Goal: Information Seeking & Learning: Learn about a topic

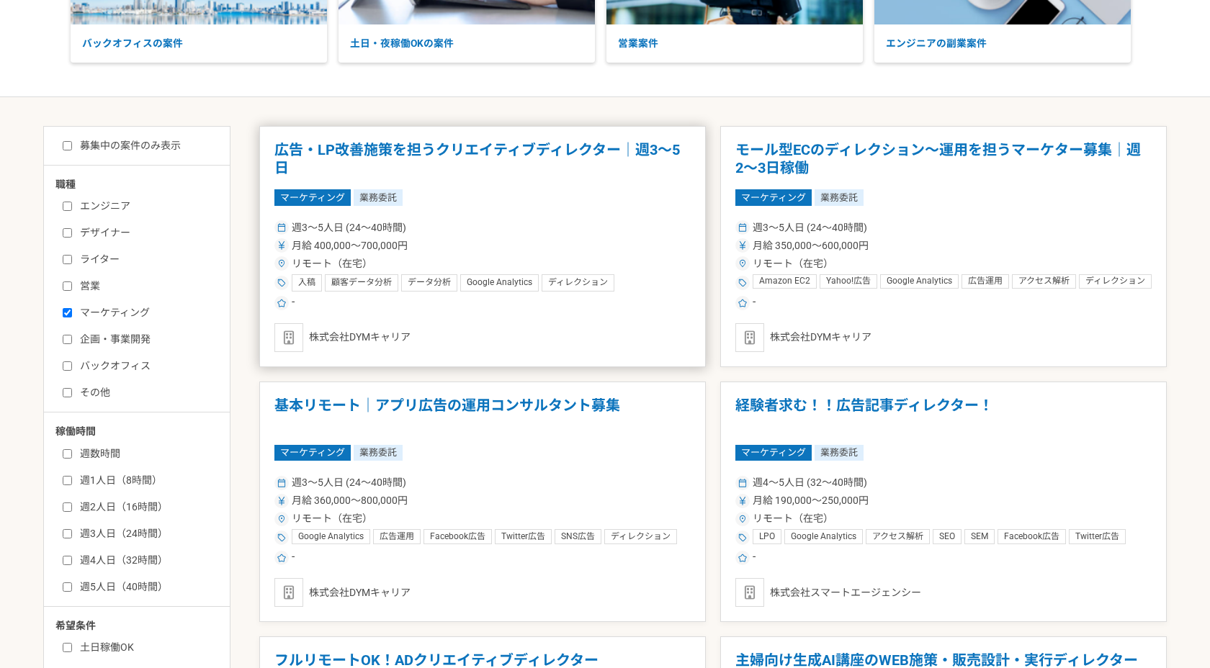
scroll to position [248, 0]
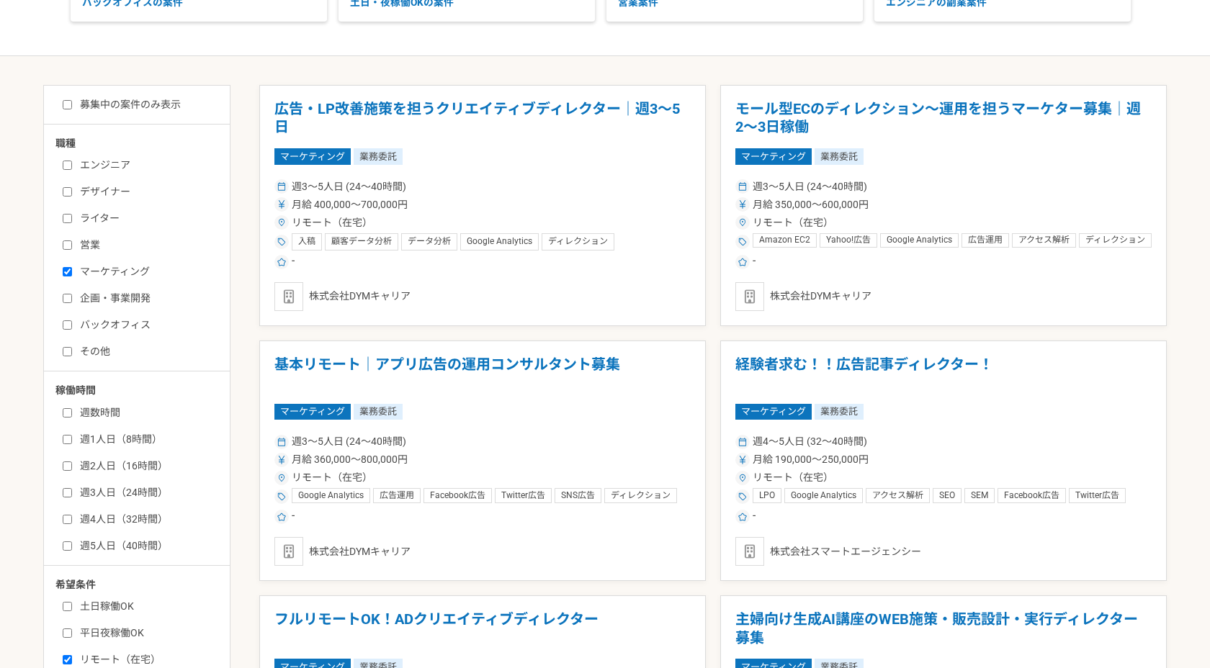
click at [69, 102] on input "募集中の案件のみ表示" at bounding box center [67, 104] width 9 height 9
checkbox input "true"
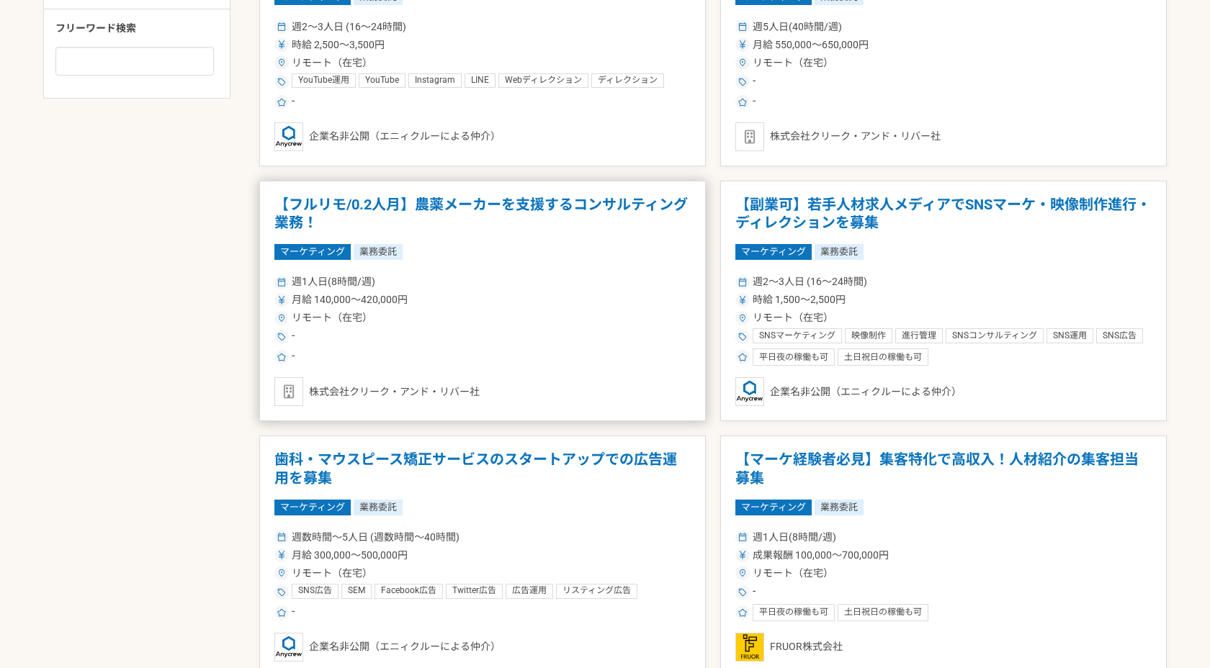
scroll to position [947, 0]
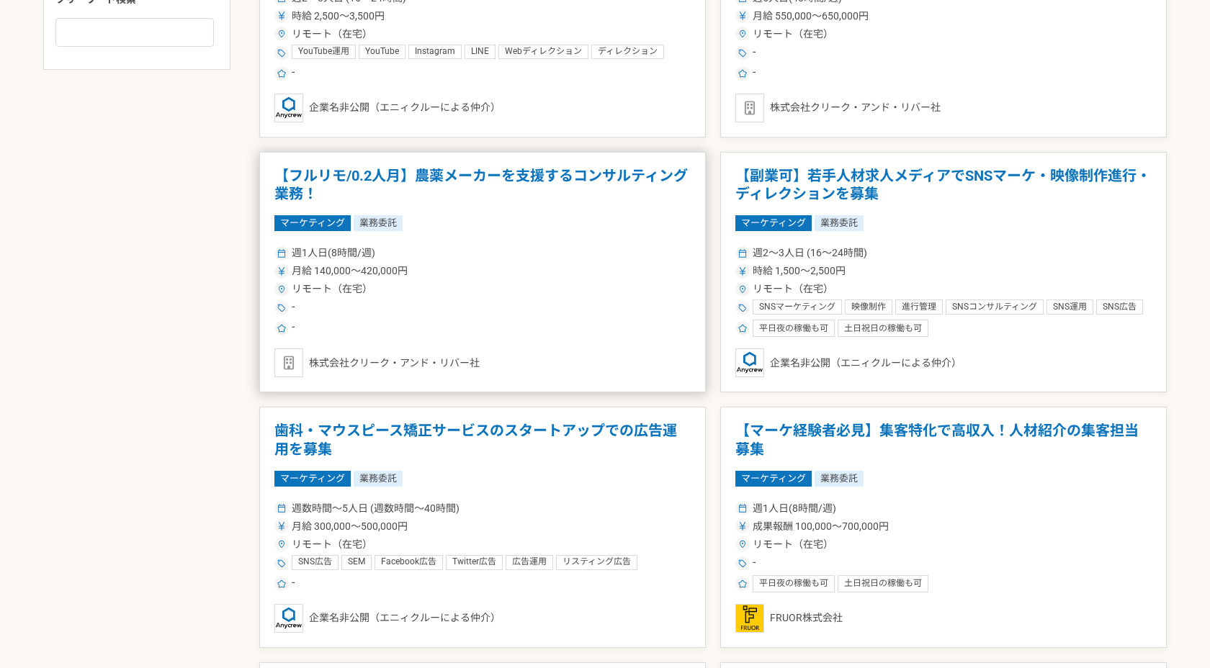
click at [518, 179] on h1 "【フルリモ/0.2人月】農薬メーカーを支援するコンサルティング業務！" at bounding box center [482, 185] width 416 height 37
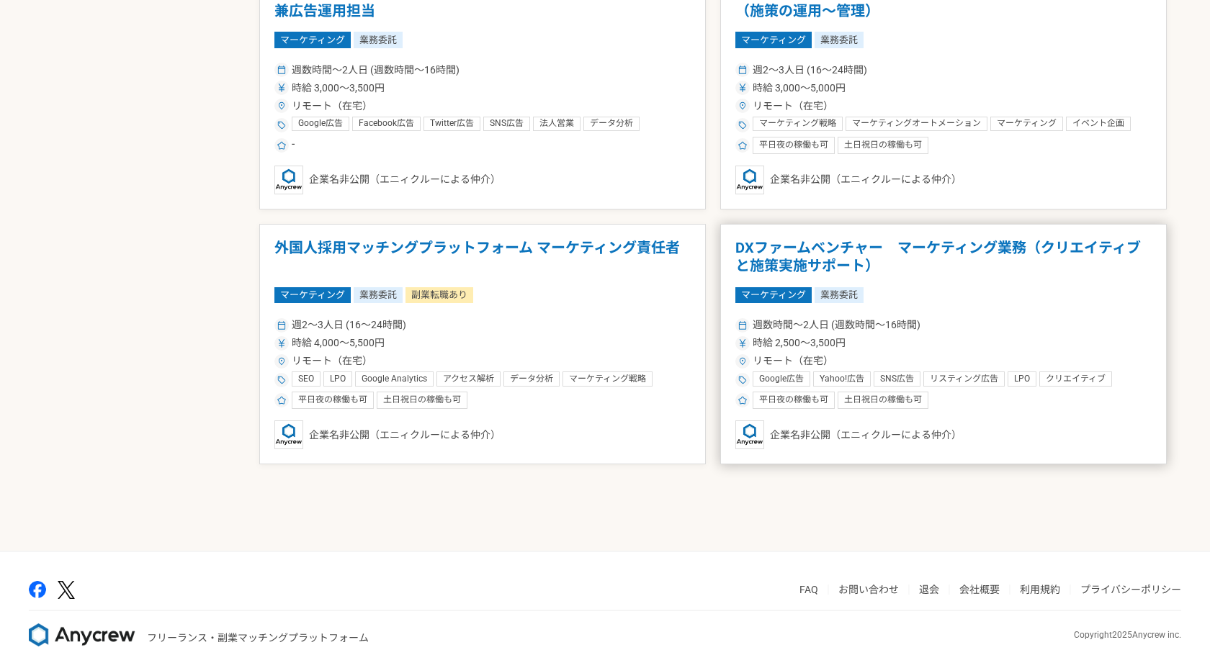
scroll to position [1643, 0]
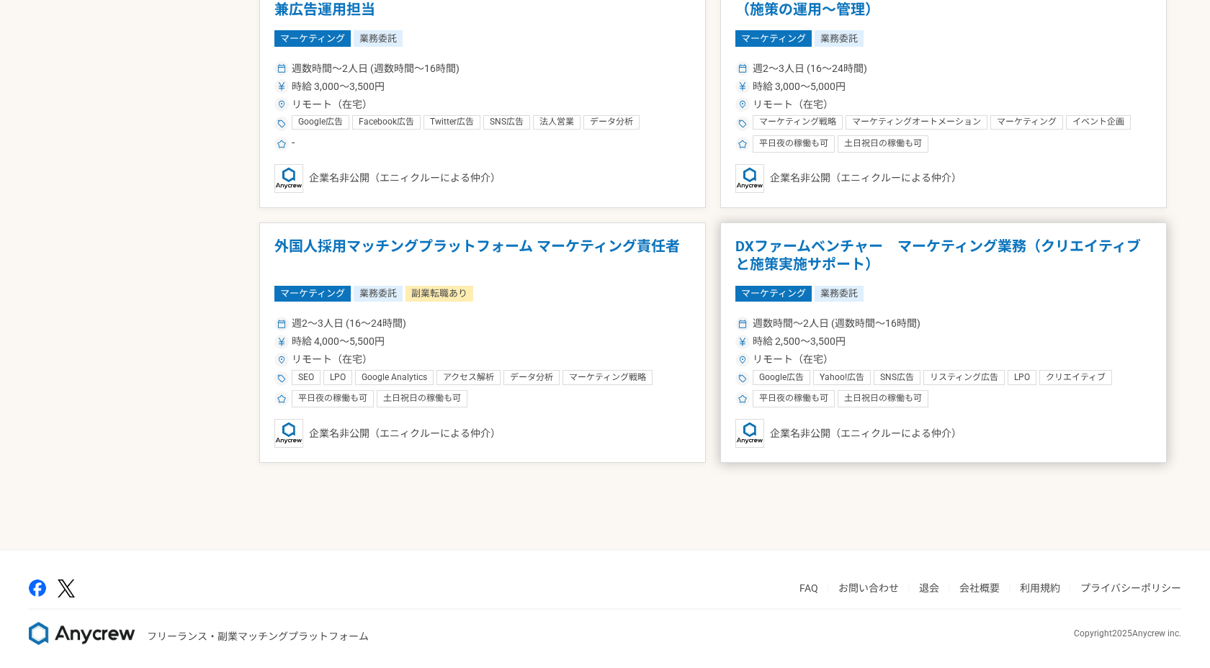
click at [921, 248] on h1 "DXファームベンチャー　マーケティング業務（クリエイティブと施策実施サポート）" at bounding box center [943, 256] width 416 height 37
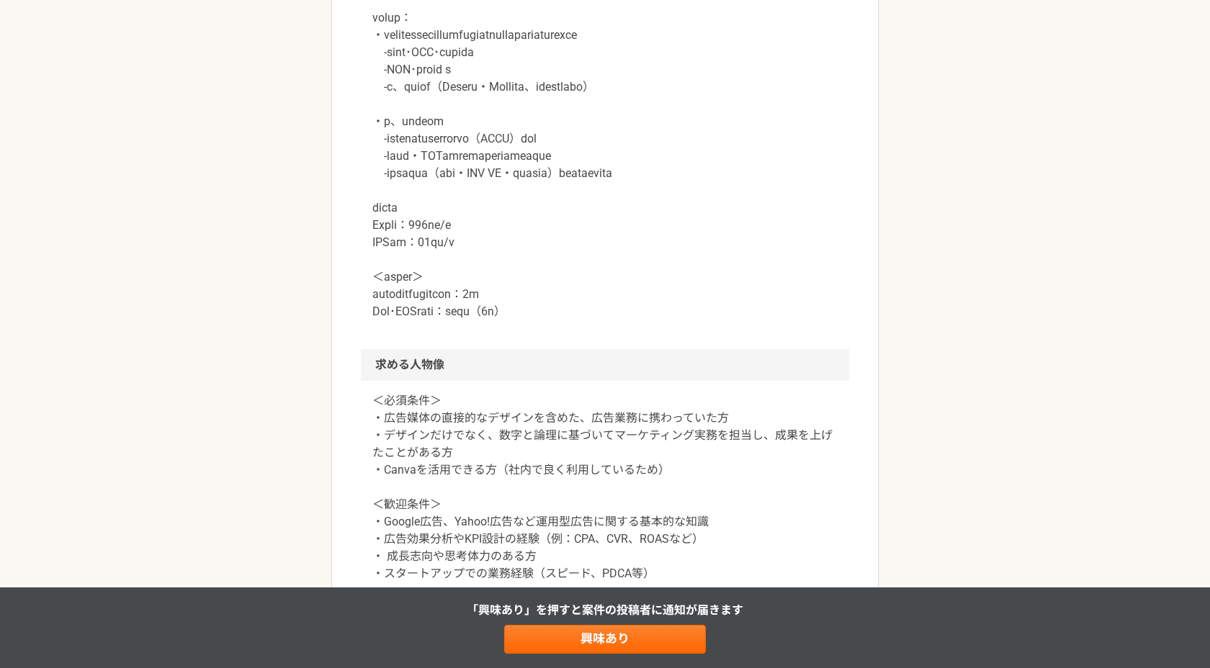
scroll to position [1133, 0]
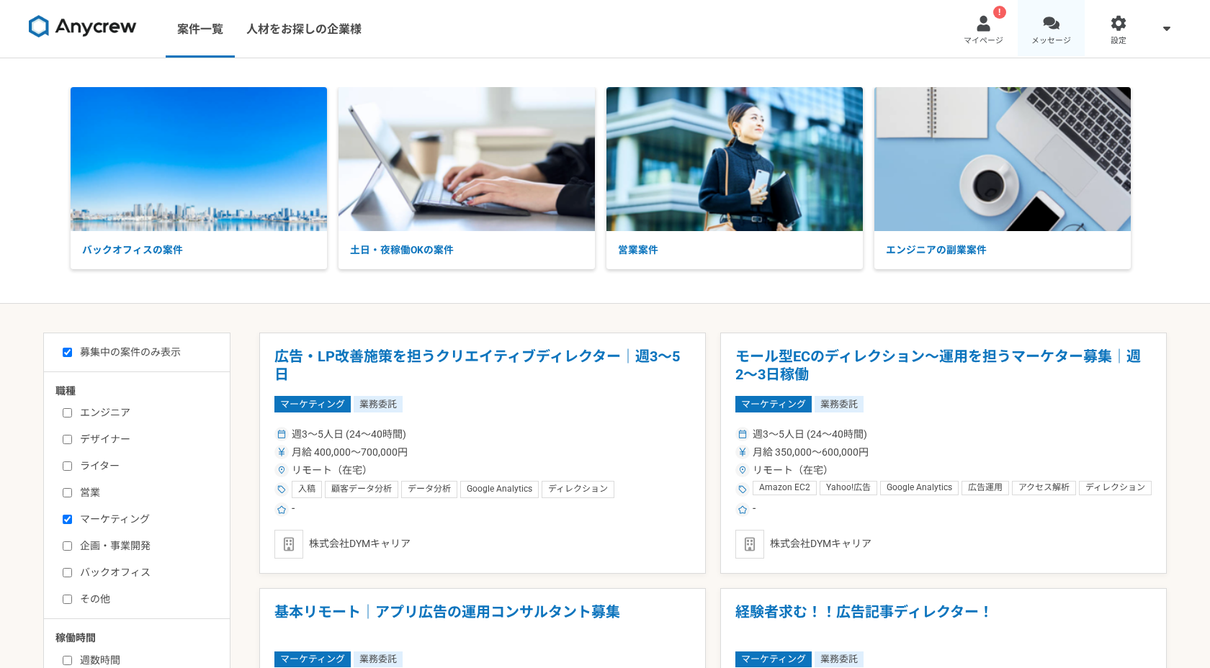
click at [1054, 22] on div at bounding box center [1051, 23] width 17 height 17
